Goal: Navigation & Orientation: Understand site structure

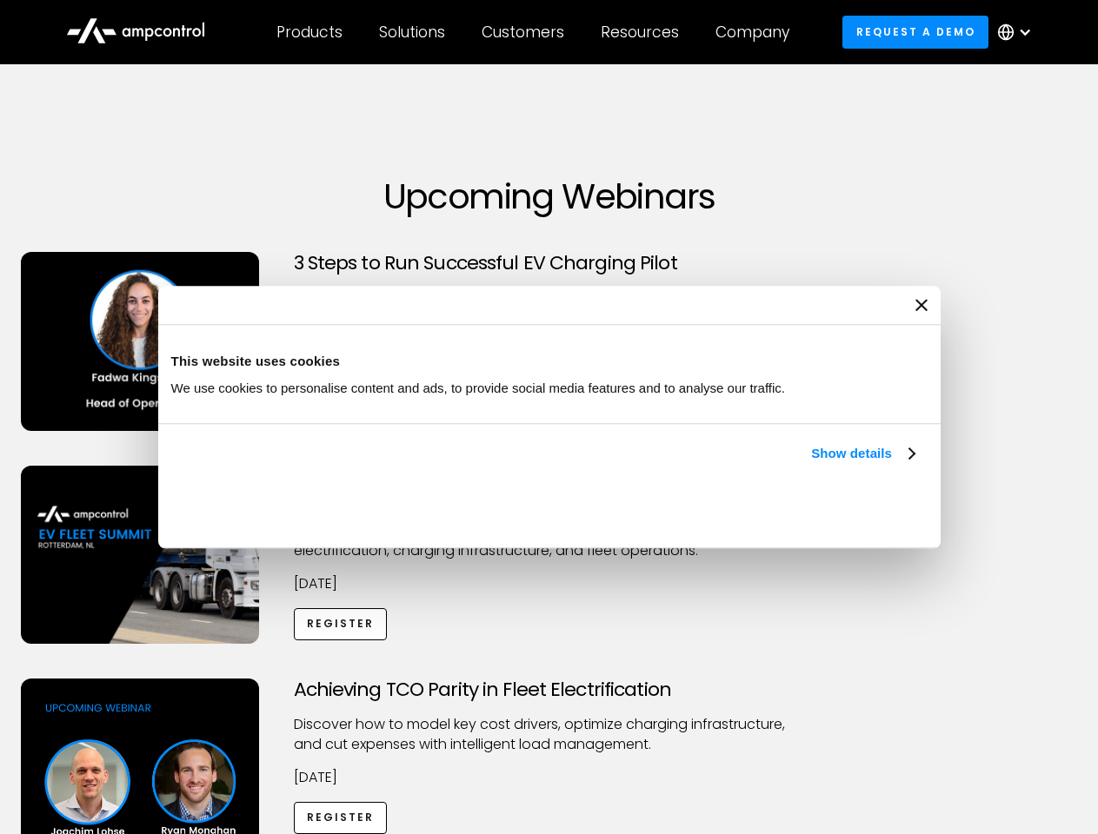
click at [811, 464] on link "Show details" at bounding box center [862, 453] width 103 height 21
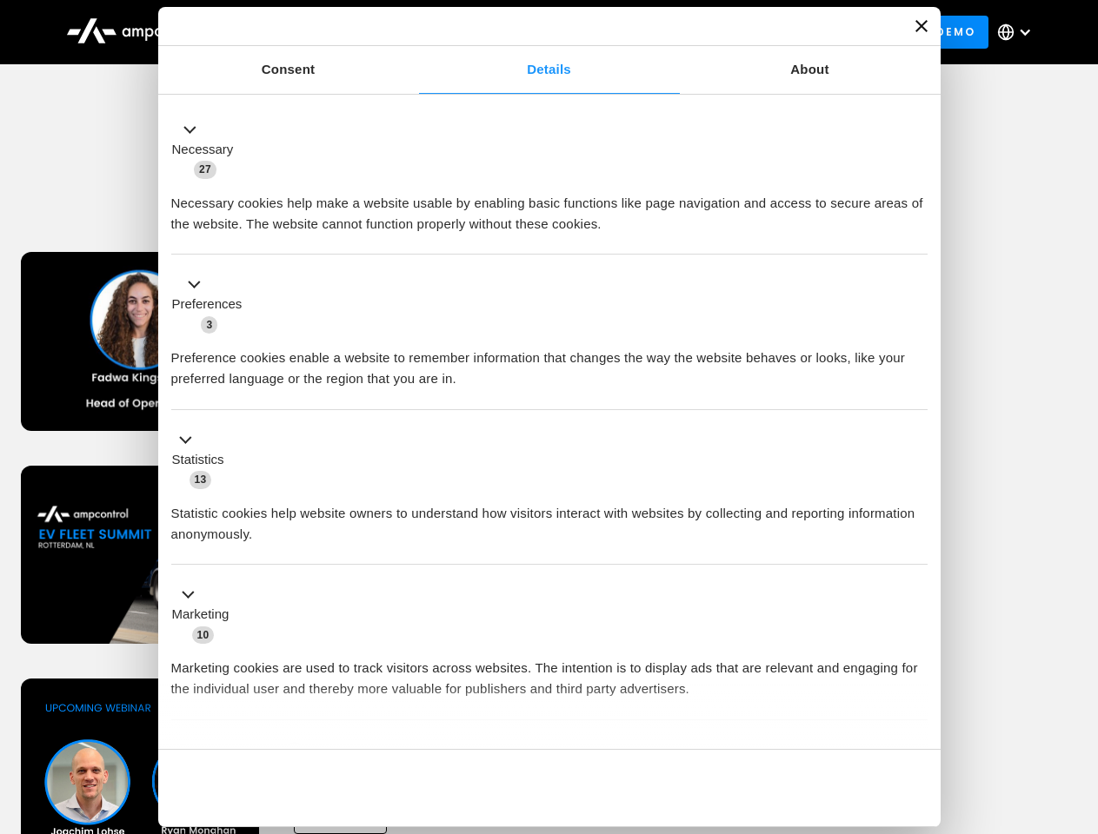
click at [916, 720] on div "Consent Details [#IABV2SETTINGS#] About This website uses cookies We use cookie…" at bounding box center [549, 417] width 782 height 820
click at [1079, 700] on div "Achieving TCO Parity in Fleet Electrification Discover how to model key cost dr…" at bounding box center [549, 815] width 1092 height 273
click at [534, 32] on div "Customers" at bounding box center [522, 32] width 83 height 19
click at [309, 32] on div "Products" at bounding box center [309, 32] width 66 height 19
click at [413, 32] on div "Solutions" at bounding box center [412, 32] width 66 height 19
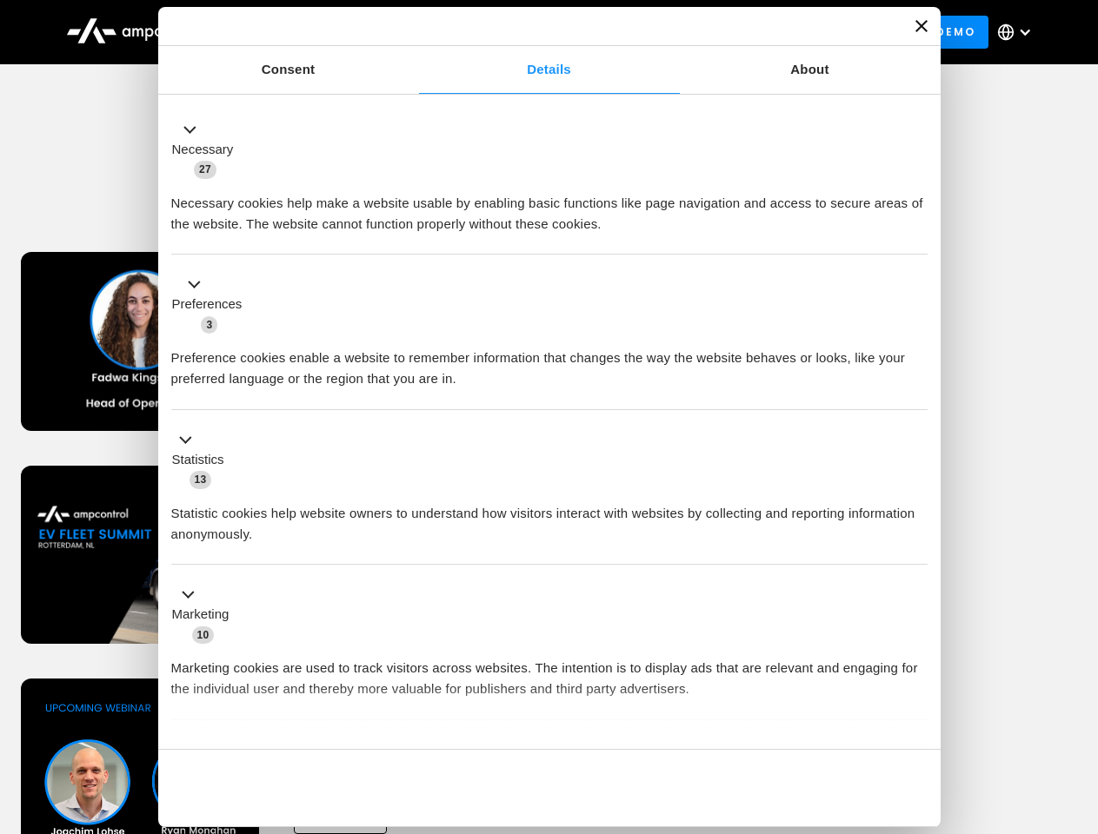
click at [526, 32] on div "Customers" at bounding box center [522, 32] width 83 height 19
click at [643, 32] on div "Resources" at bounding box center [640, 32] width 78 height 19
click at [758, 32] on div "Company" at bounding box center [752, 32] width 74 height 19
click at [1019, 32] on div at bounding box center [1025, 32] width 14 height 14
